Goal: Information Seeking & Learning: Learn about a topic

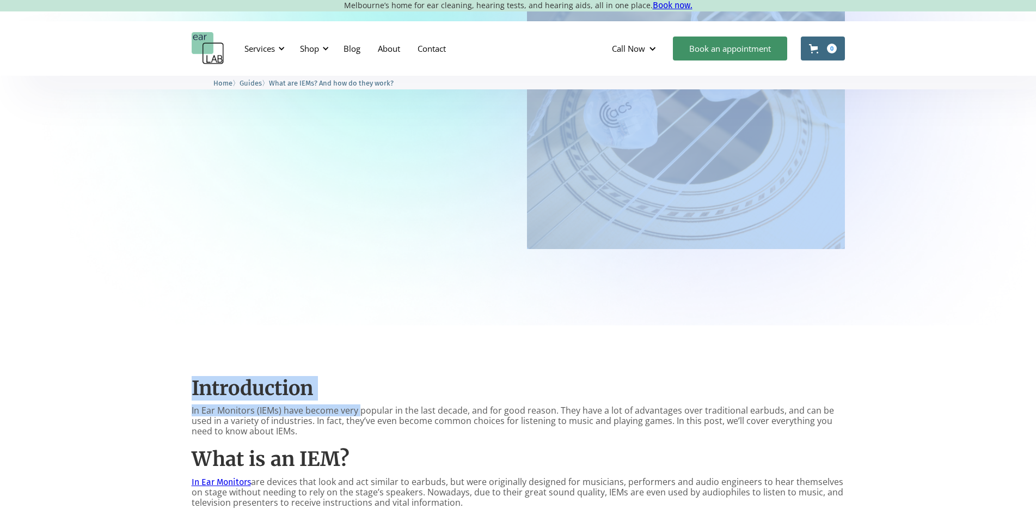
drag, startPoint x: 367, startPoint y: 181, endPoint x: 460, endPoint y: 187, distance: 93.3
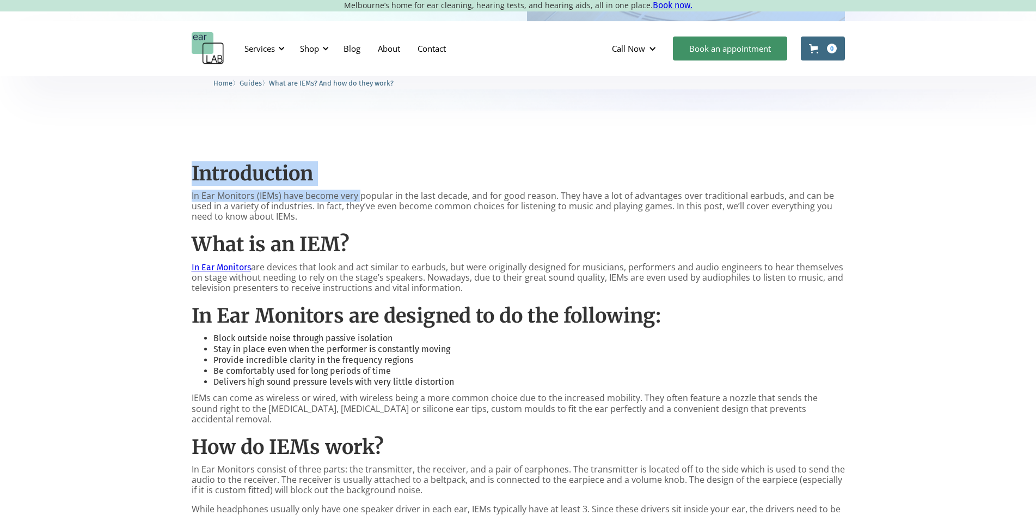
scroll to position [433, 0]
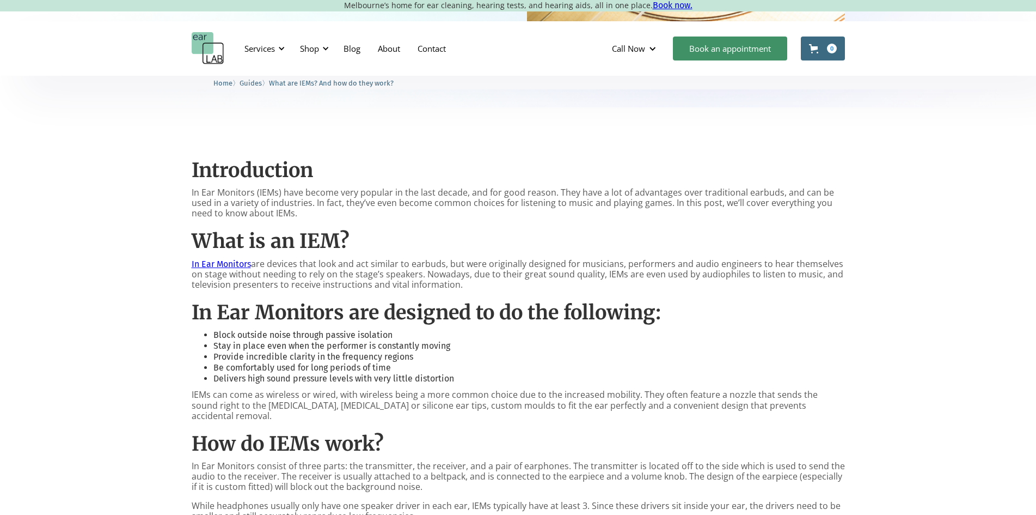
click at [463, 268] on p "In Ear Monitors are devices that look and act similar to earbuds, but were orig…" at bounding box center [518, 275] width 653 height 32
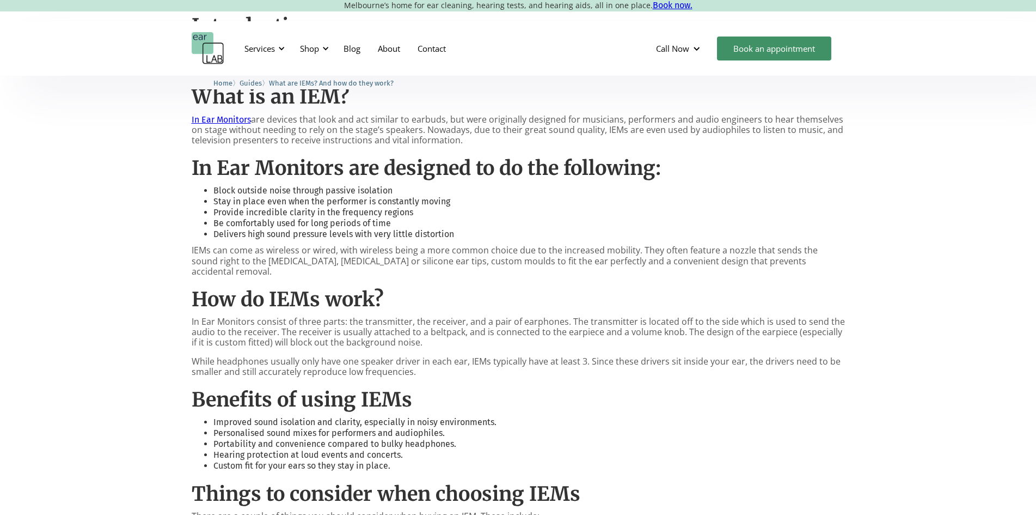
scroll to position [596, 0]
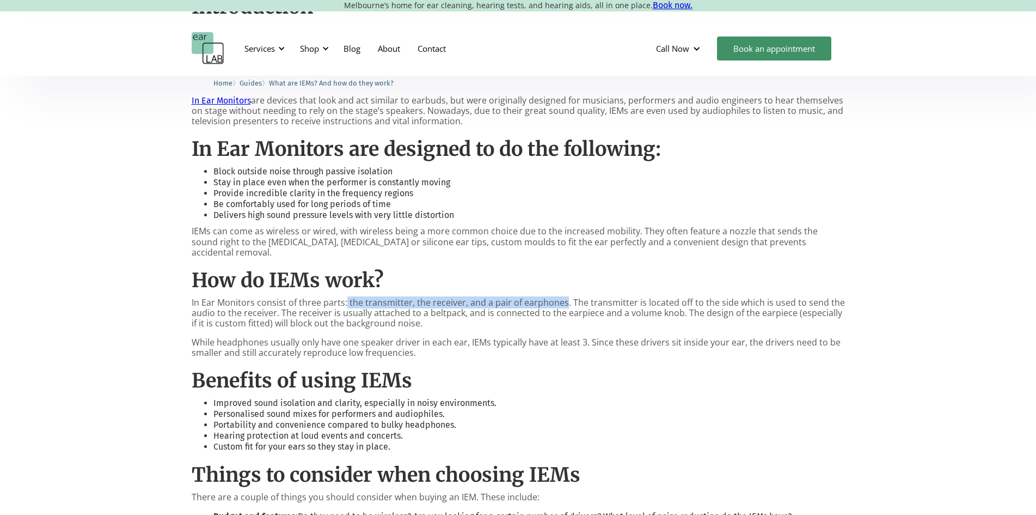
drag, startPoint x: 345, startPoint y: 291, endPoint x: 561, endPoint y: 291, distance: 215.6
click at [561, 297] on p "In Ear Monitors consist of three parts: the transmitter, the receiver, and a pa…" at bounding box center [518, 313] width 653 height 32
click at [362, 303] on p "In Ear Monitors consist of three parts: the transmitter, the receiver, and a pa…" at bounding box center [518, 313] width 653 height 32
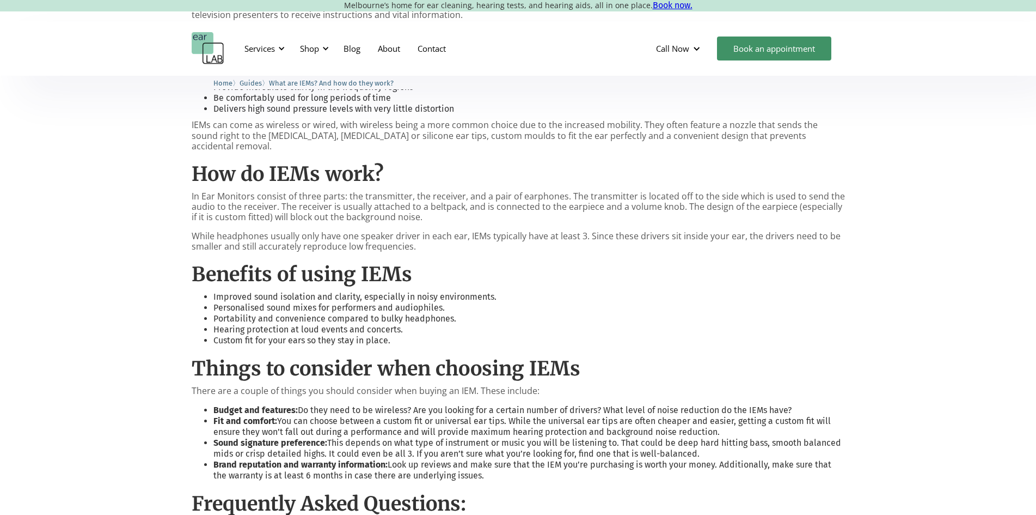
scroll to position [705, 0]
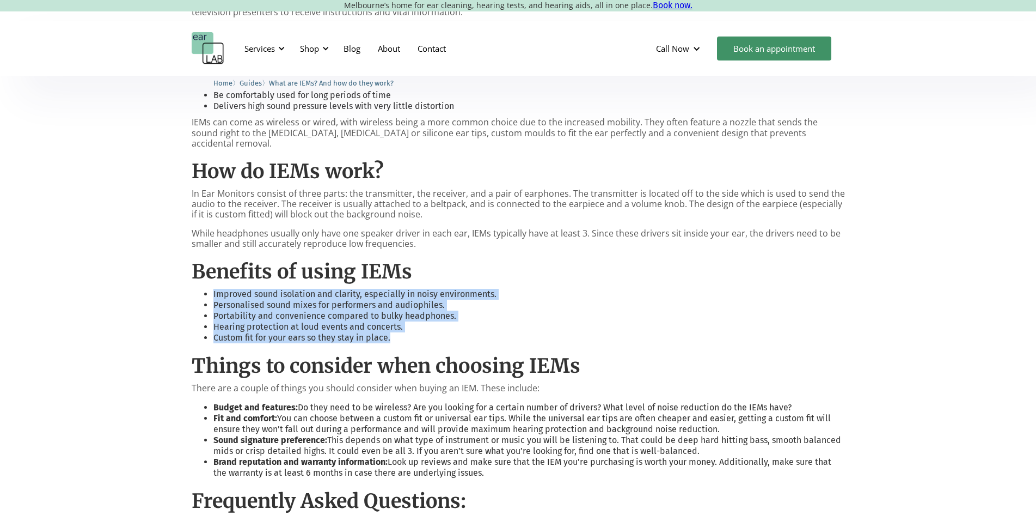
drag, startPoint x: 393, startPoint y: 331, endPoint x: 206, endPoint y: 278, distance: 194.3
click at [206, 278] on div "Introduction In Ear Monitors (IEMs) have become very popular in the last decade…" at bounding box center [518, 298] width 653 height 847
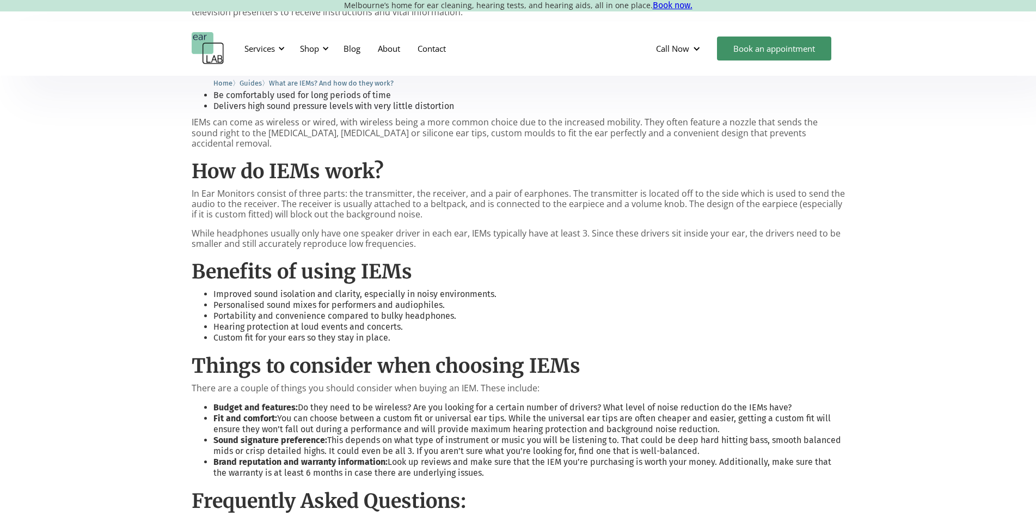
click at [408, 337] on div "Introduction In Ear Monitors (IEMs) have become very popular in the last decade…" at bounding box center [518, 298] width 653 height 847
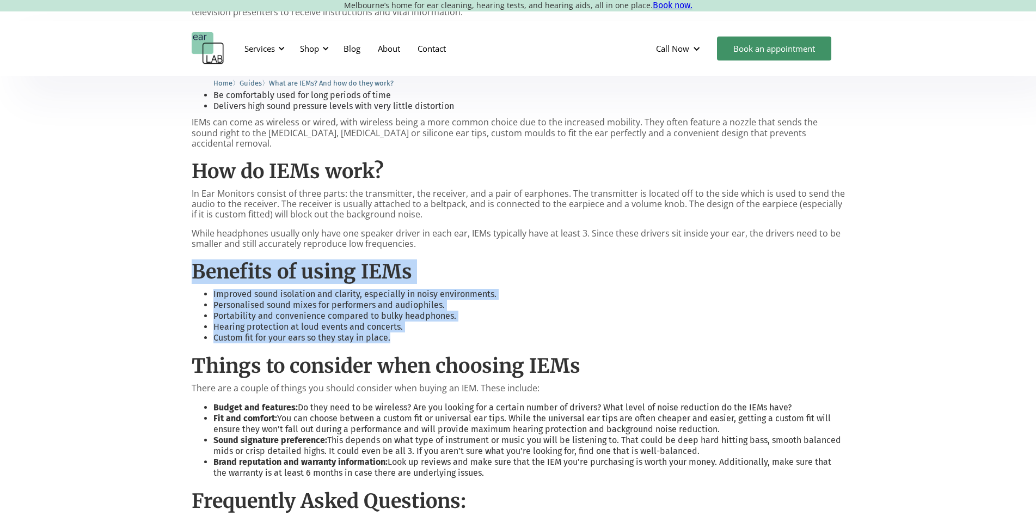
drag, startPoint x: 399, startPoint y: 328, endPoint x: 192, endPoint y: 262, distance: 216.7
click at [192, 262] on div "Introduction In Ear Monitors (IEMs) have become very popular in the last decade…" at bounding box center [518, 298] width 653 height 847
click at [290, 300] on li "Personalised sound mixes for performers and audiophiles." at bounding box center [529, 305] width 632 height 11
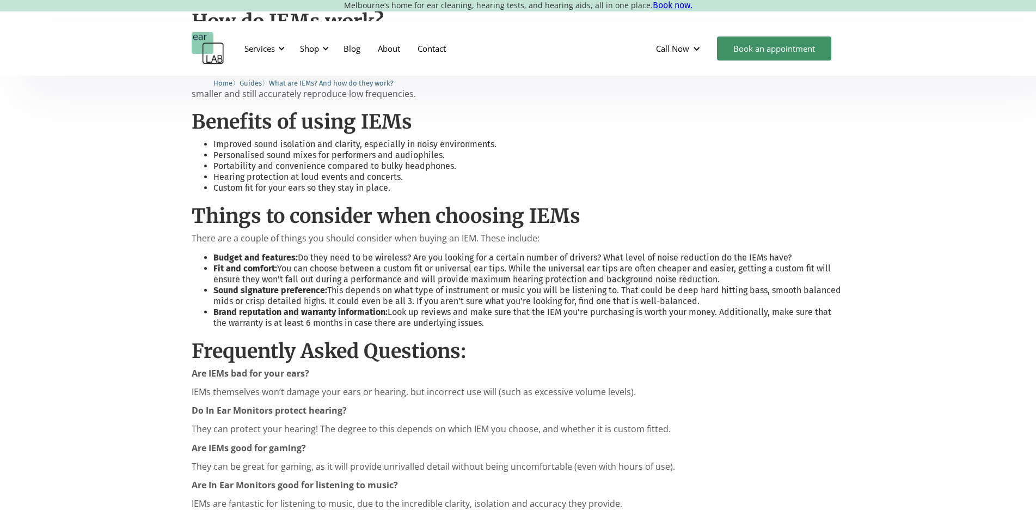
scroll to position [923, 0]
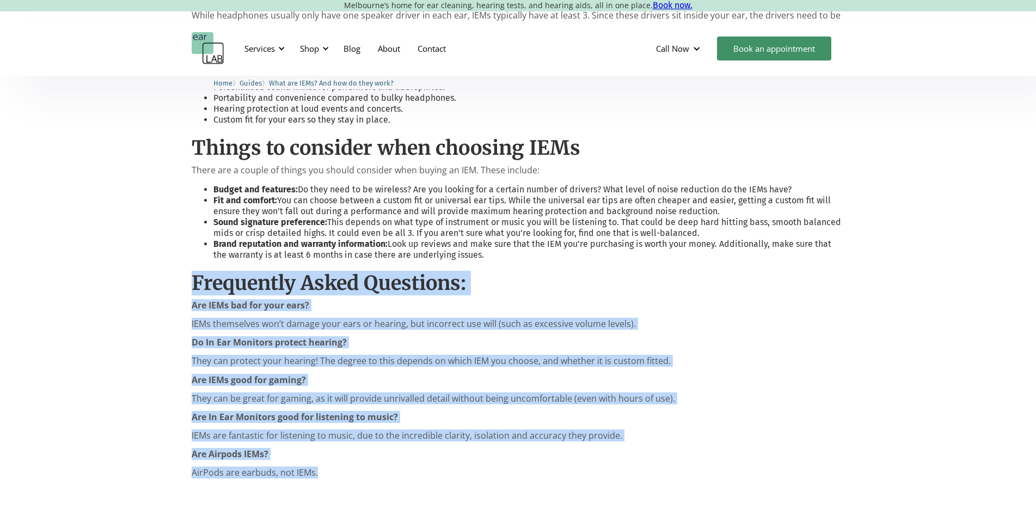
drag, startPoint x: 339, startPoint y: 463, endPoint x: 178, endPoint y: 267, distance: 253.0
click at [178, 265] on div "Introduction In Ear Monitors (IEMs) have become very popular in the last decade…" at bounding box center [518, 84] width 1036 height 934
click at [179, 287] on div "Introduction In Ear Monitors (IEMs) have become very popular in the last decade…" at bounding box center [518, 84] width 1036 height 934
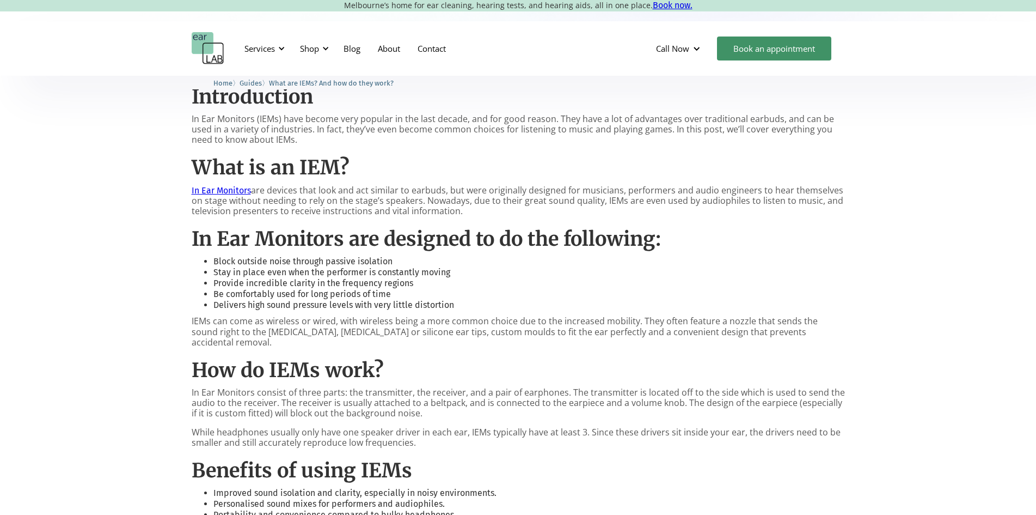
scroll to position [487, 0]
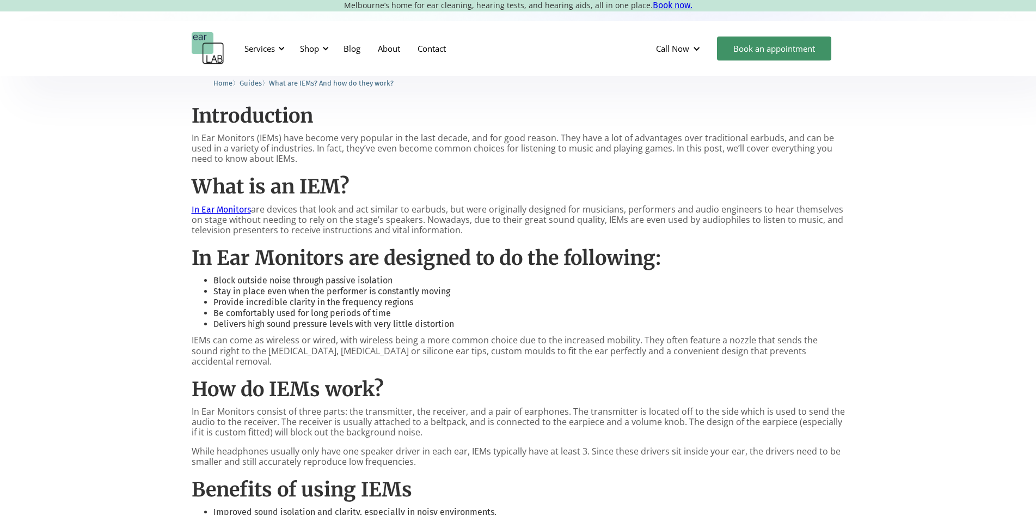
drag, startPoint x: 434, startPoint y: 454, endPoint x: 173, endPoint y: 108, distance: 433.5
click at [173, 108] on div "Introduction In Ear Monitors (IEMs) have become very popular in the last decade…" at bounding box center [518, 520] width 1036 height 934
click at [427, 246] on div "Introduction In Ear Monitors (IEMs) have become very popular in the last decade…" at bounding box center [518, 516] width 653 height 847
click at [429, 272] on div "Introduction In Ear Monitors (IEMs) have become very popular in the last decade…" at bounding box center [518, 516] width 653 height 847
